Goal: Navigation & Orientation: Go to known website

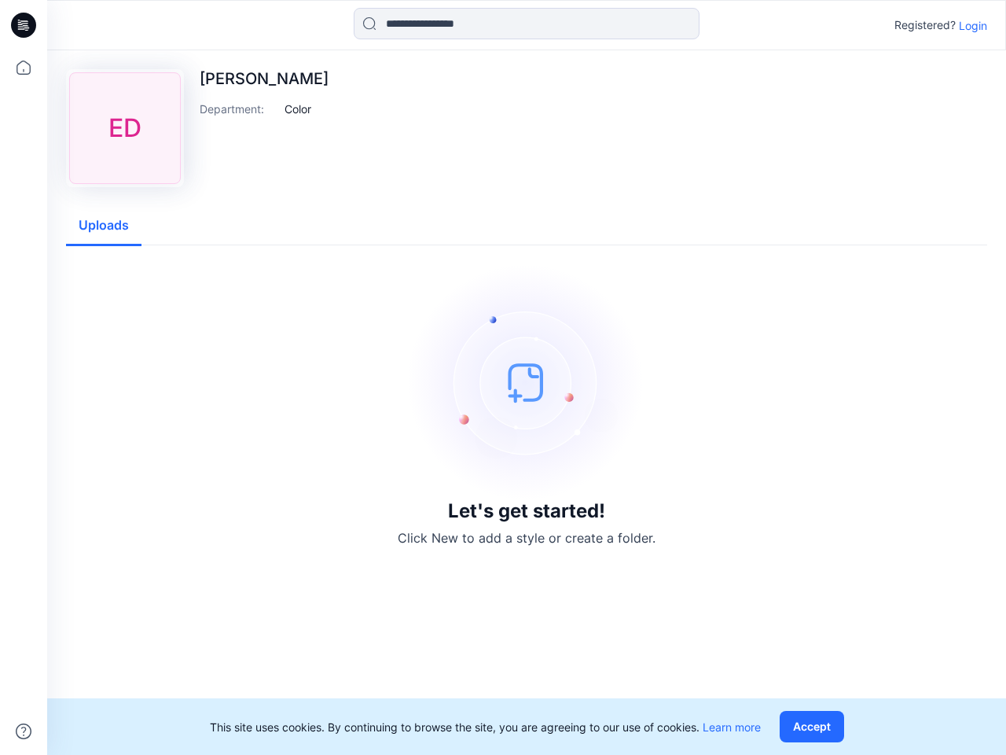
click at [503, 377] on img at bounding box center [527, 382] width 236 height 236
click at [24, 25] on icon at bounding box center [26, 25] width 6 height 1
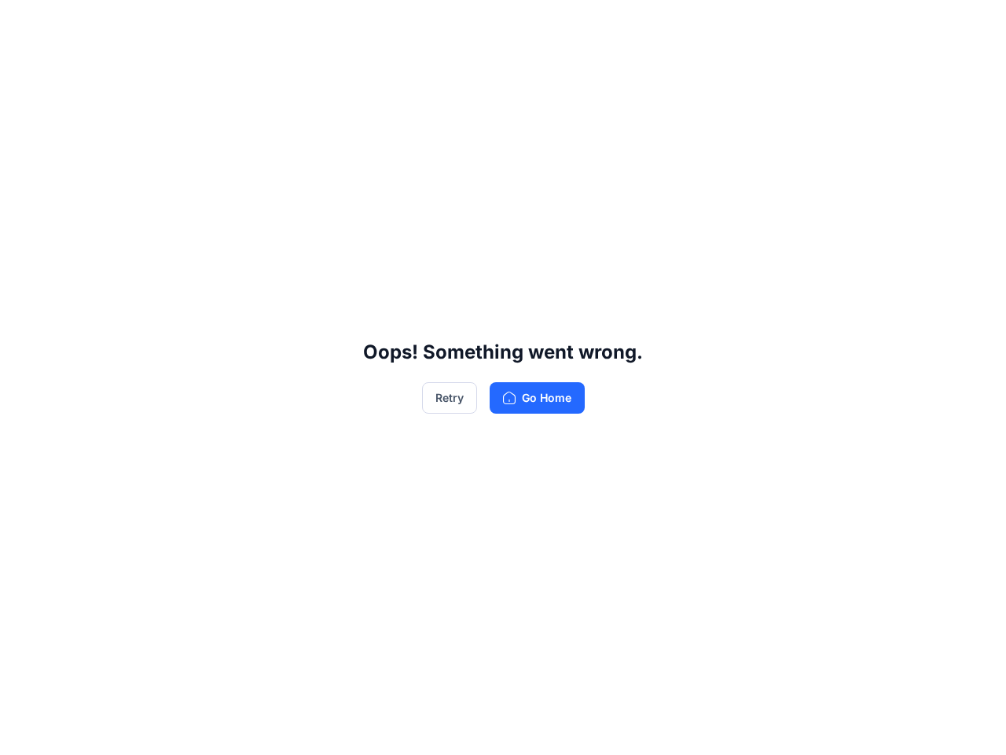
click at [24, 731] on div "Oops! Something went wrong. Retry Go Home" at bounding box center [503, 377] width 1006 height 755
click at [527, 24] on div "Oops! Something went wrong. Retry Go Home" at bounding box center [503, 377] width 1006 height 755
click at [973, 25] on div "Oops! Something went wrong. Retry Go Home" at bounding box center [503, 377] width 1006 height 755
click at [298, 108] on div "Oops! Something went wrong. Retry Go Home" at bounding box center [503, 377] width 1006 height 755
click at [104, 226] on div "Oops! Something went wrong. Retry Go Home" at bounding box center [503, 377] width 1006 height 755
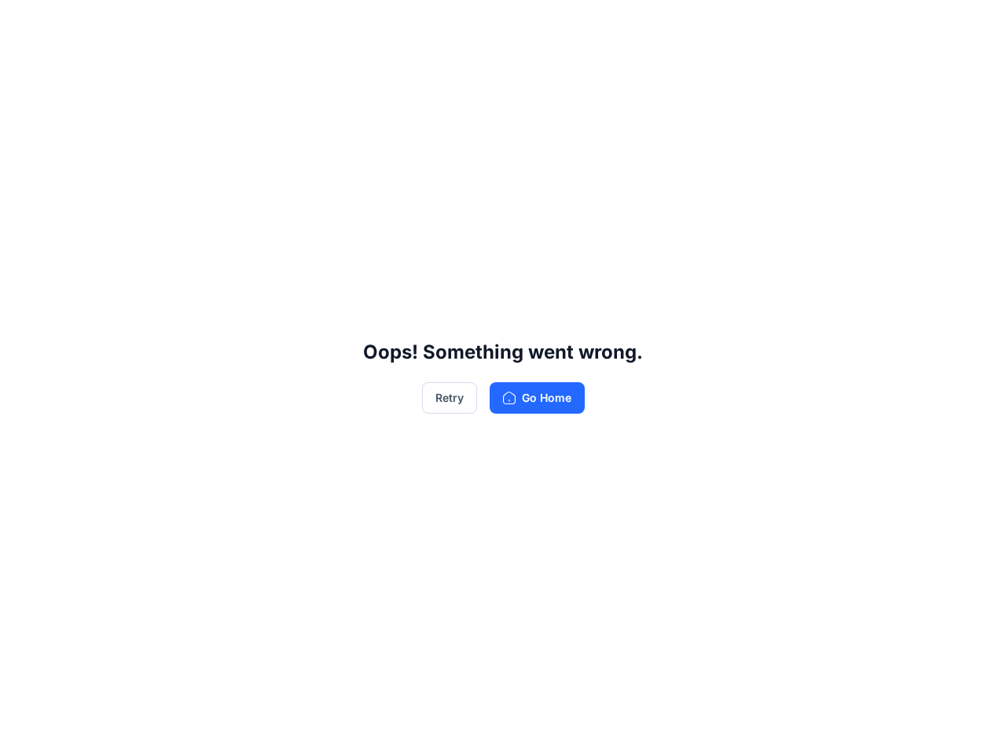
click at [815, 726] on div "Oops! Something went wrong. Retry Go Home" at bounding box center [503, 377] width 1006 height 755
